Goal: Information Seeking & Learning: Learn about a topic

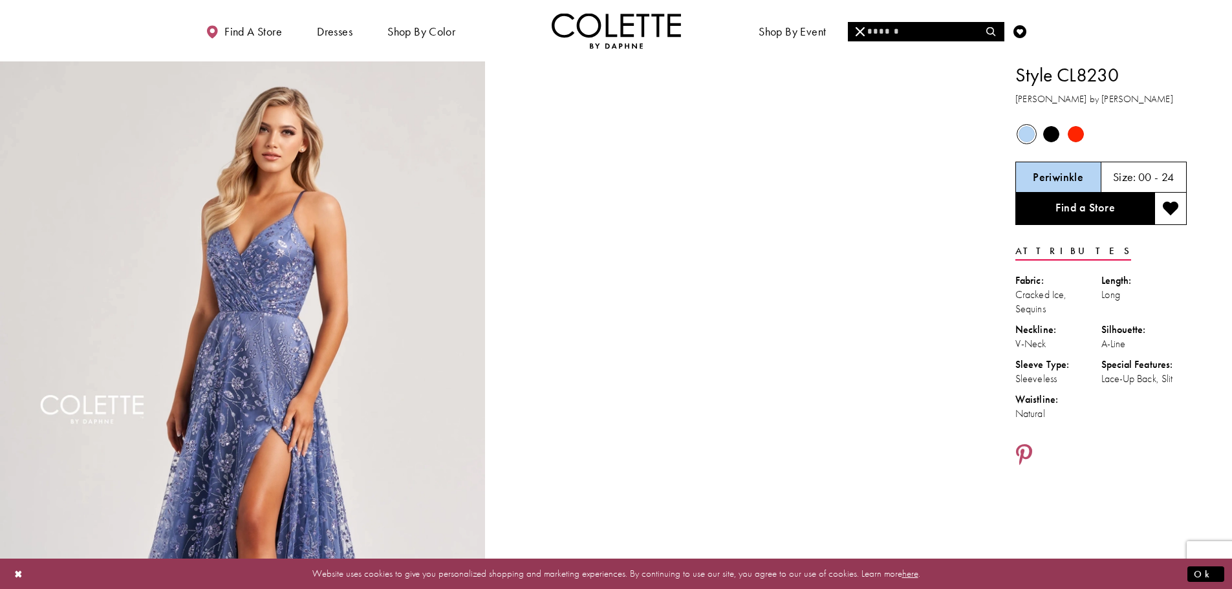
click at [901, 32] on input "Search" at bounding box center [926, 31] width 156 height 19
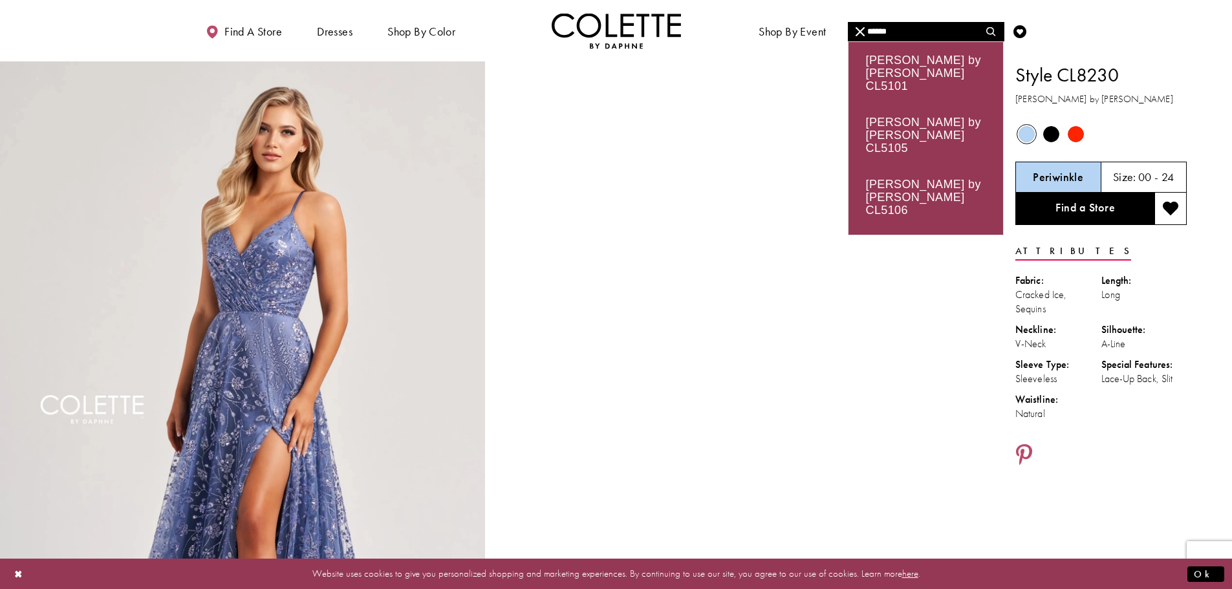
type input "******"
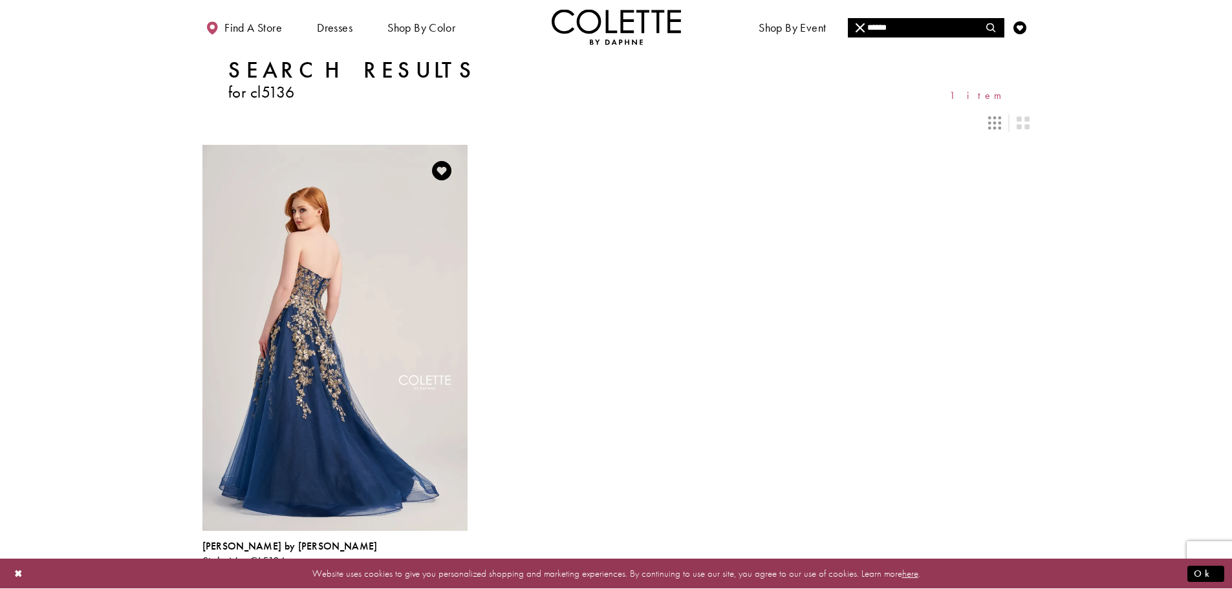
scroll to position [65, 0]
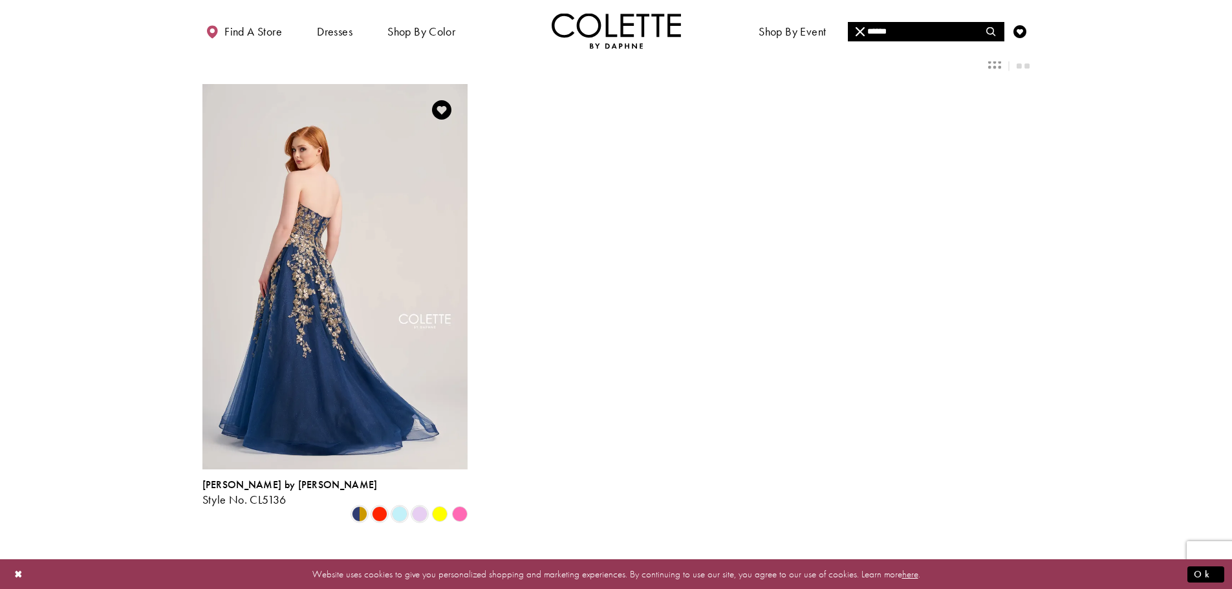
click at [369, 266] on img "Visit Colette by Daphne Style No. CL5136 Page" at bounding box center [334, 276] width 265 height 385
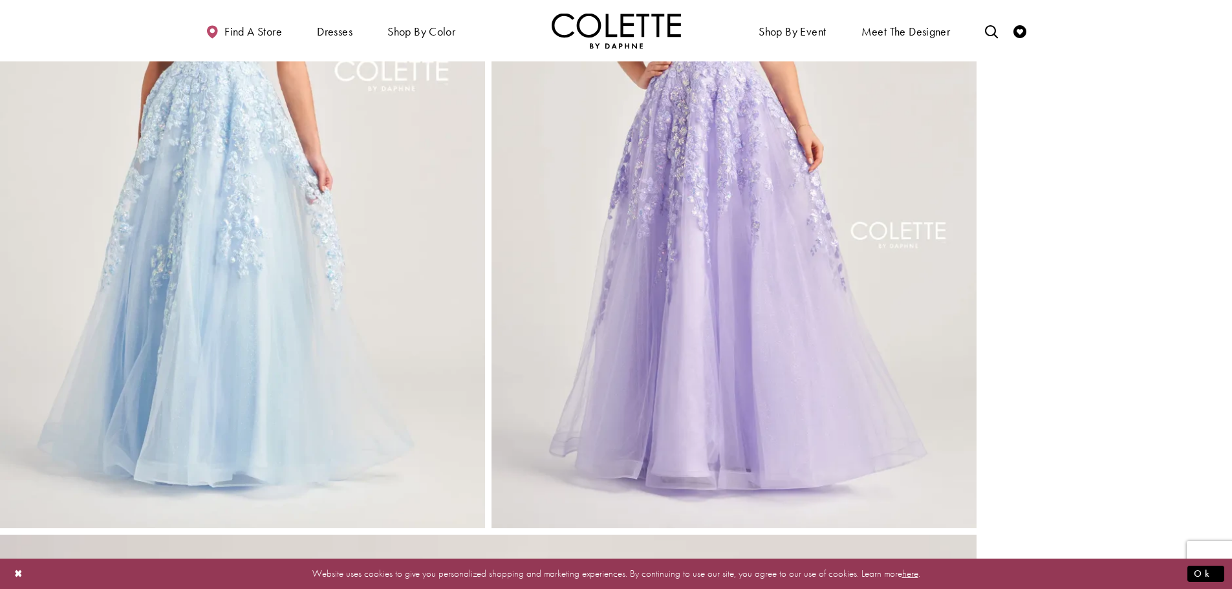
scroll to position [1682, 0]
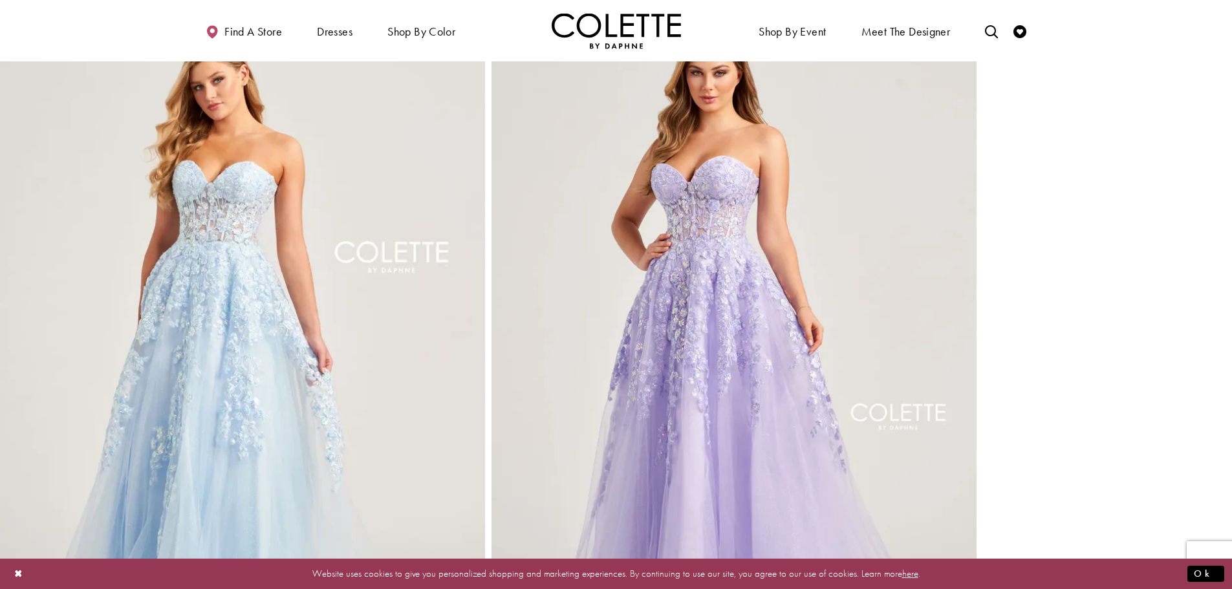
click at [675, 204] on img "Full size Style CL5136 Colette by Daphne #5 Lilac frontface vertical picture" at bounding box center [734, 347] width 485 height 728
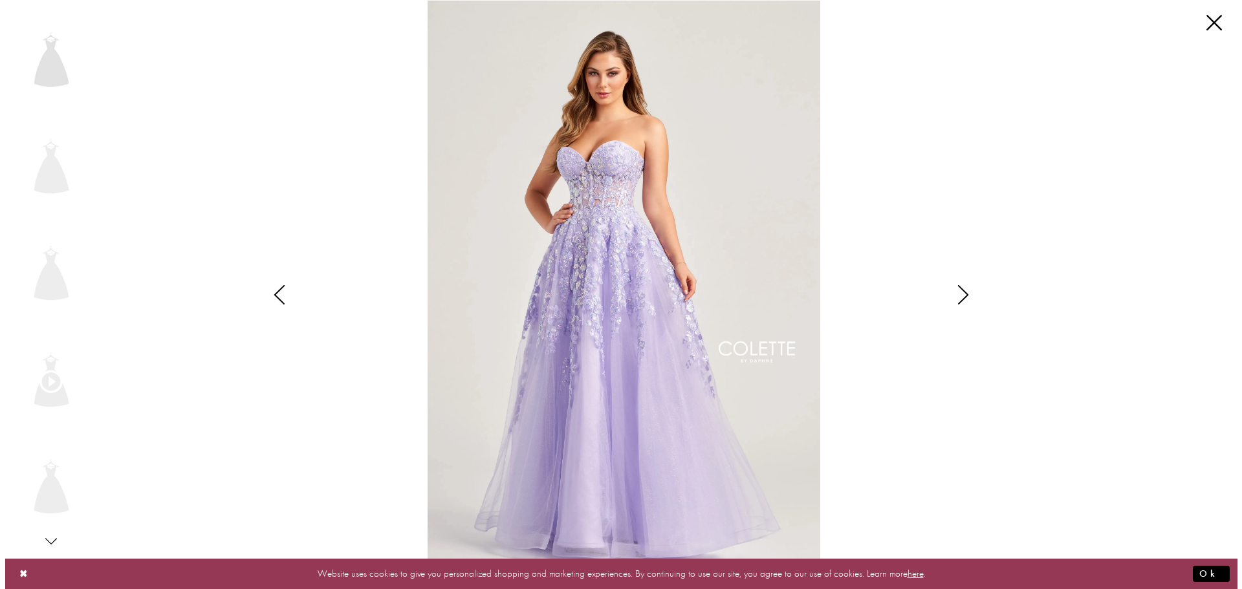
scroll to position [1698, 0]
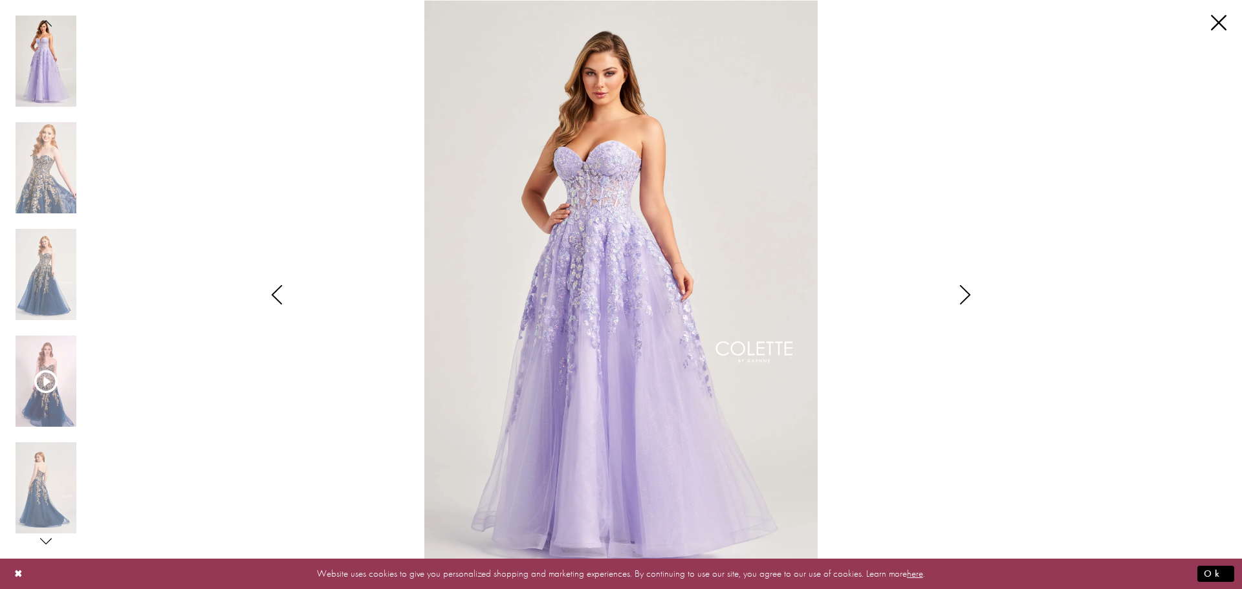
click at [963, 295] on icon "Style CL5136 Colette by Daphne Views dialog" at bounding box center [965, 294] width 32 height 19
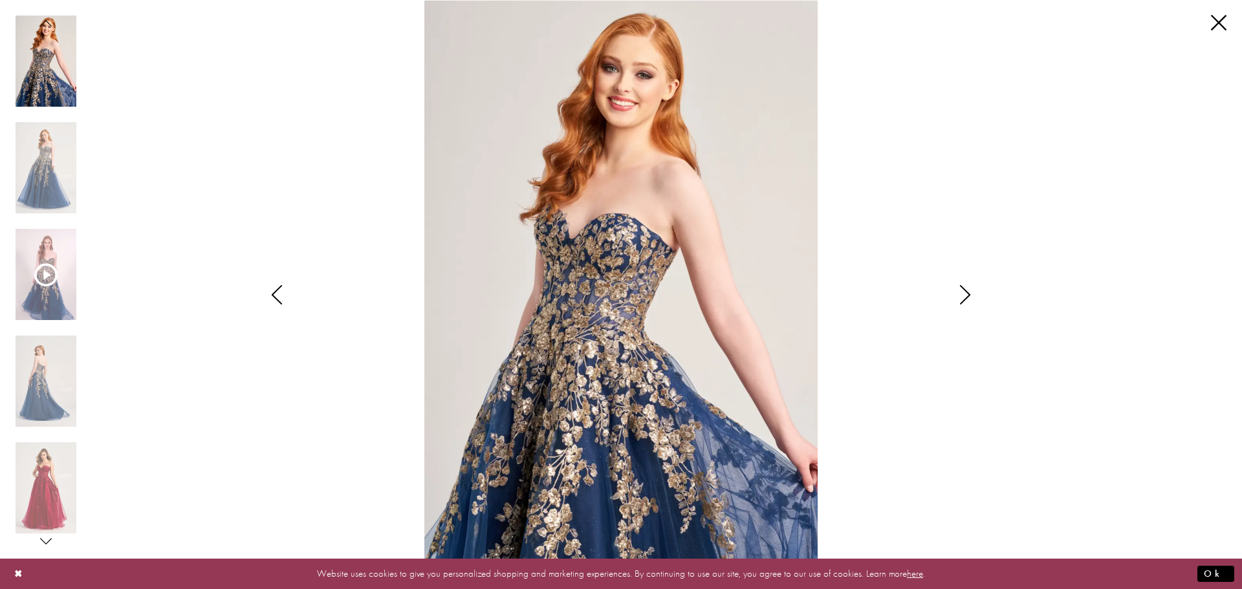
click at [968, 297] on icon "Style CL5136 Colette by Daphne Views dialog" at bounding box center [965, 294] width 32 height 19
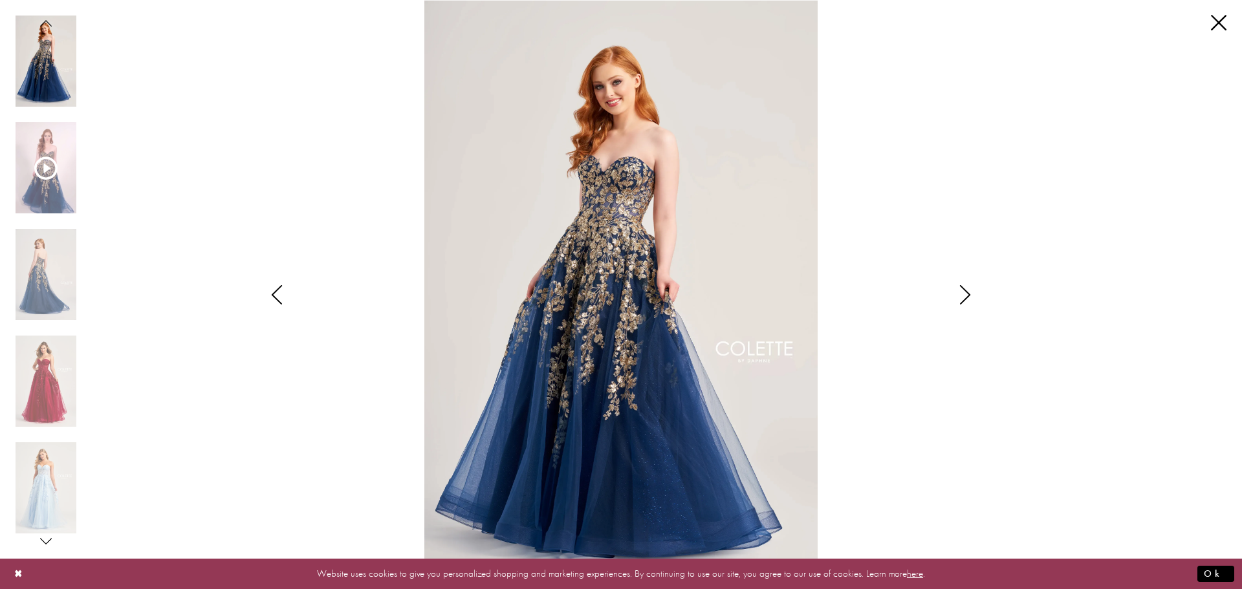
click at [970, 297] on icon "Style CL5136 Colette by Daphne Views dialog" at bounding box center [965, 294] width 32 height 19
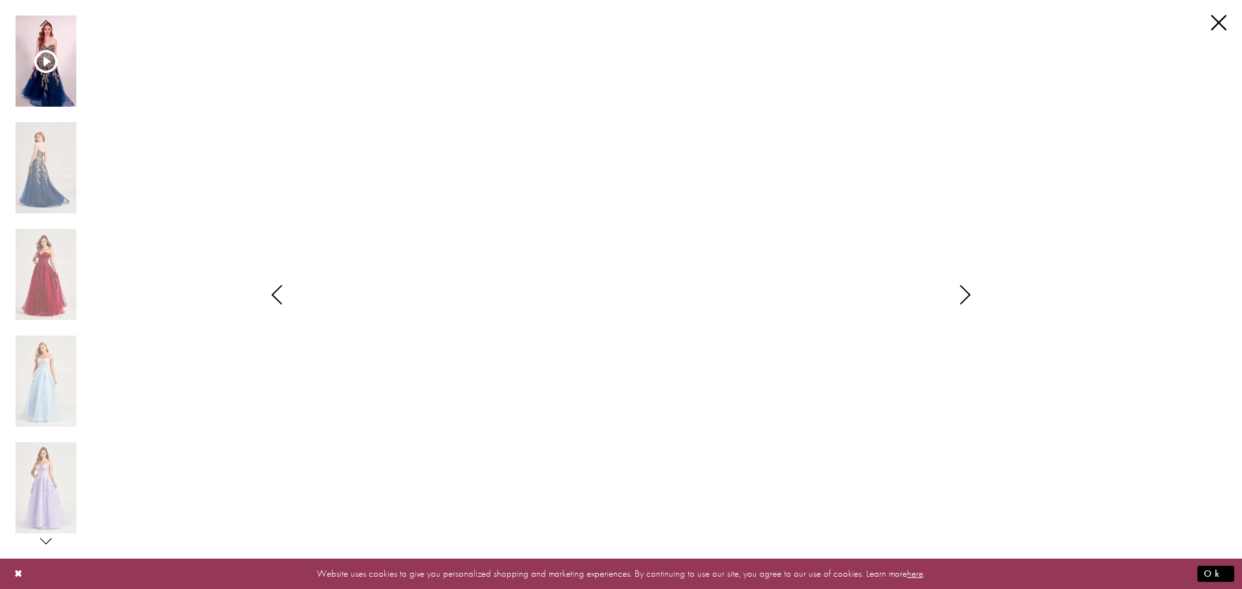
click at [970, 297] on icon "Style CL5136 Colette by Daphne Views dialog" at bounding box center [965, 294] width 32 height 19
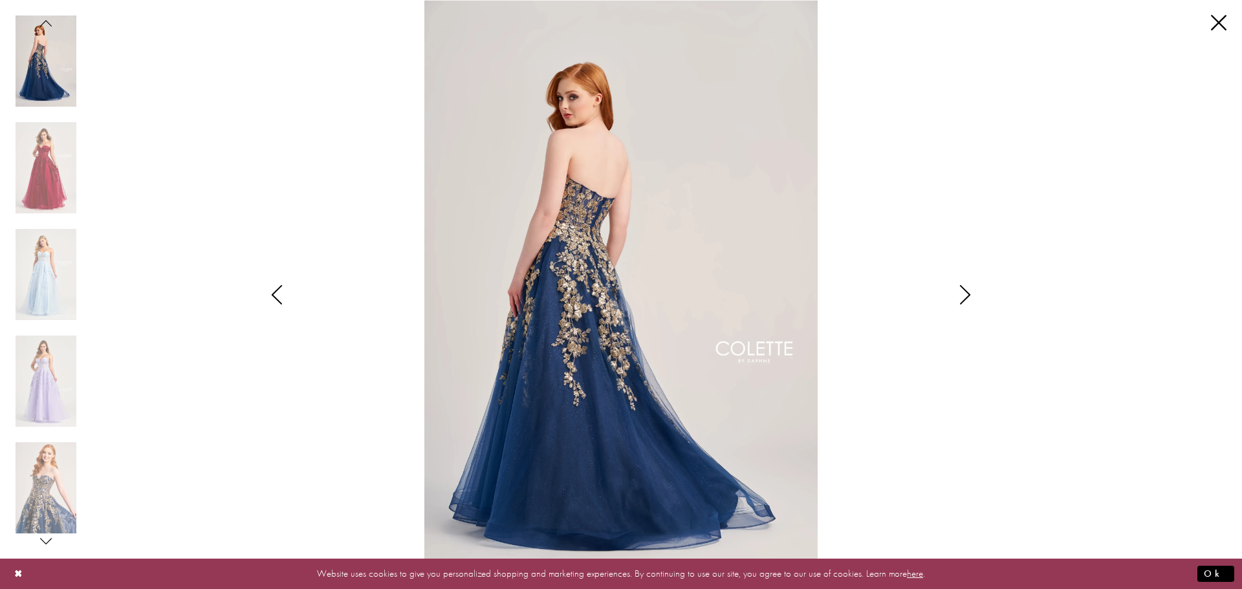
click at [964, 293] on icon "Style CL5136 Colette by Daphne Views dialog" at bounding box center [965, 294] width 32 height 19
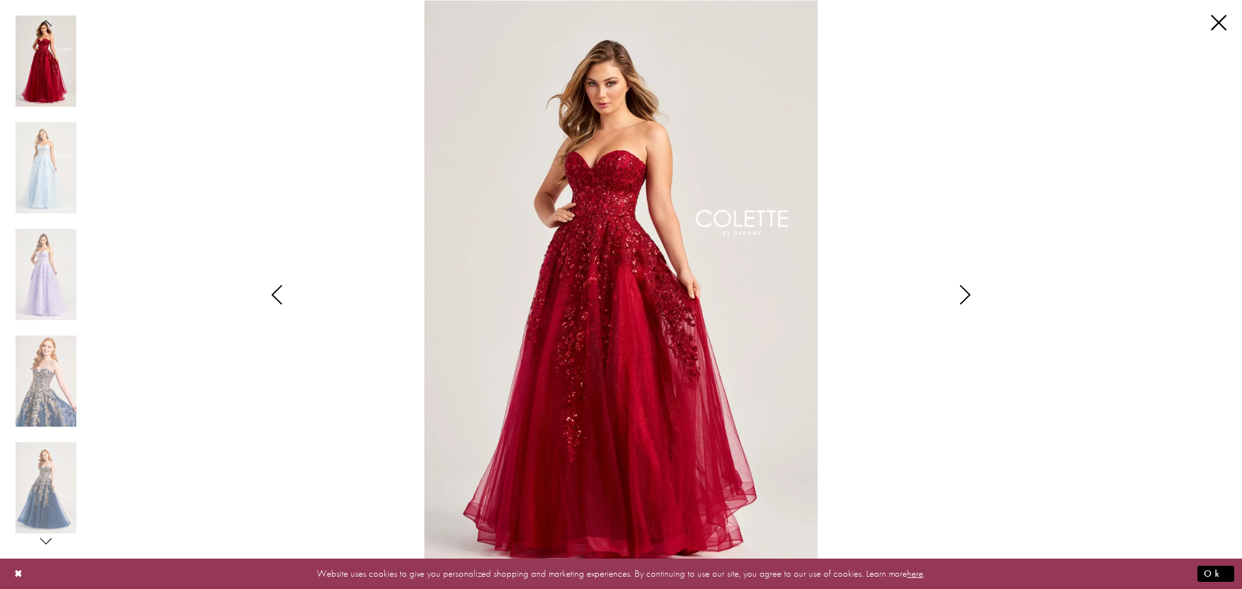
click at [966, 294] on icon "Style CL5136 Colette by Daphne Views dialog" at bounding box center [965, 294] width 32 height 19
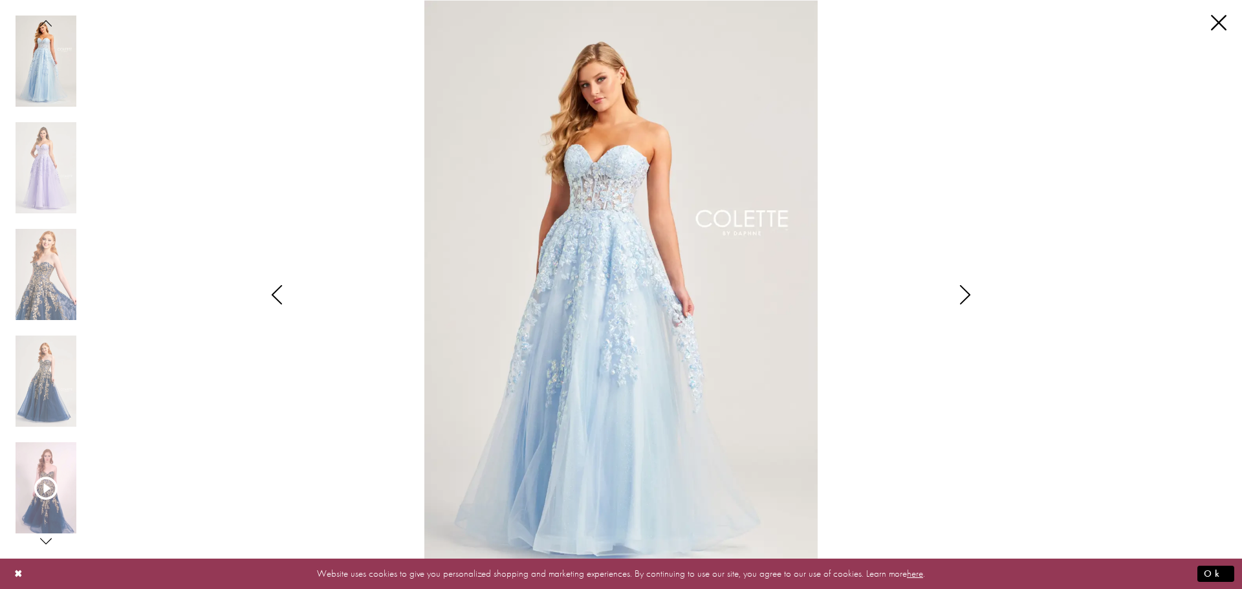
click at [967, 292] on icon "Style CL5136 Colette by Daphne Views dialog" at bounding box center [965, 294] width 32 height 19
